Goal: Find contact information: Find contact information

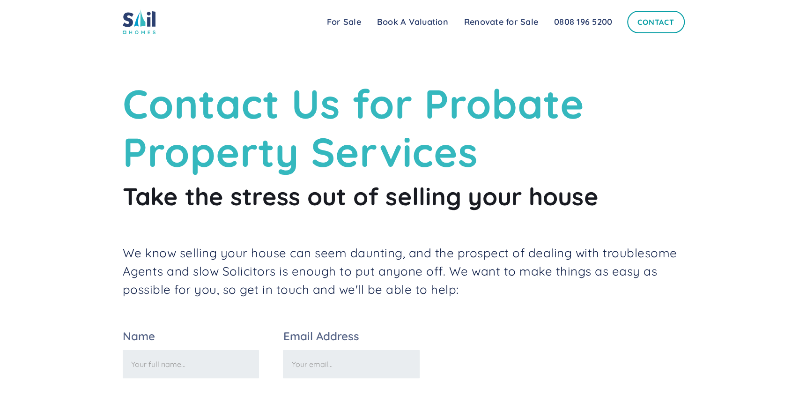
click at [656, 20] on link "Contact" at bounding box center [655, 22] width 57 height 22
click at [654, 21] on link "Contact" at bounding box center [655, 22] width 57 height 22
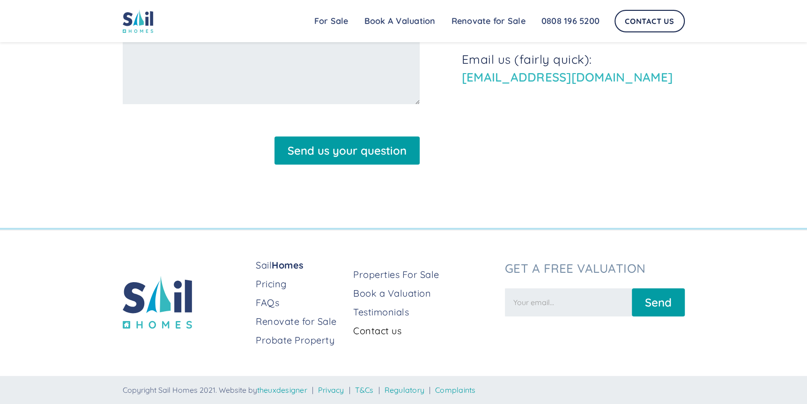
scroll to position [404, 0]
click at [373, 329] on link "Contact us" at bounding box center [425, 330] width 144 height 13
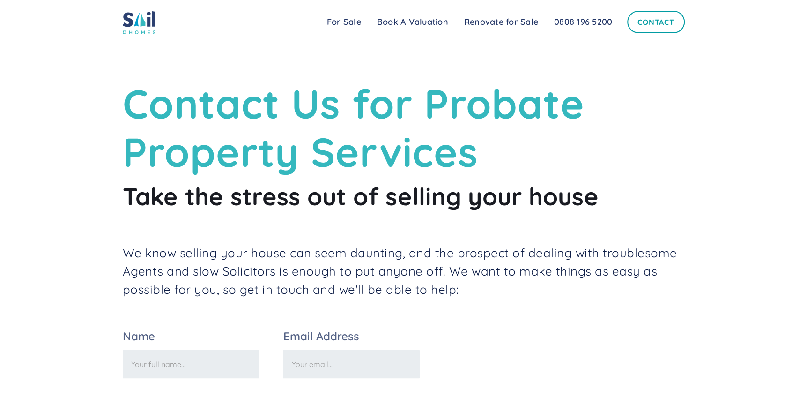
click at [676, 20] on link "Contact" at bounding box center [655, 22] width 57 height 22
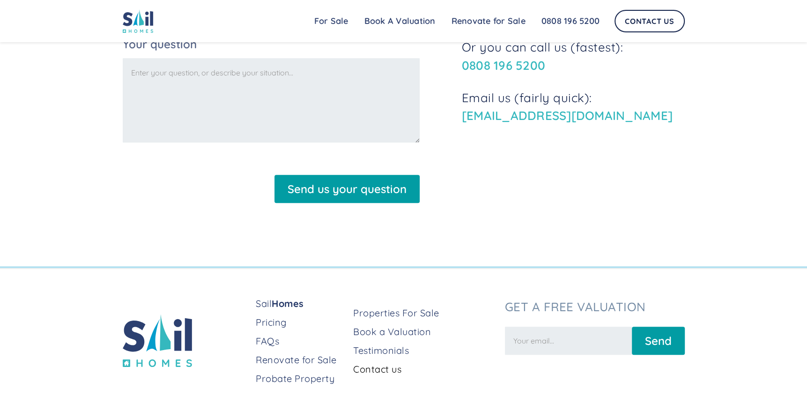
scroll to position [404, 0]
